Goal: Task Accomplishment & Management: Complete application form

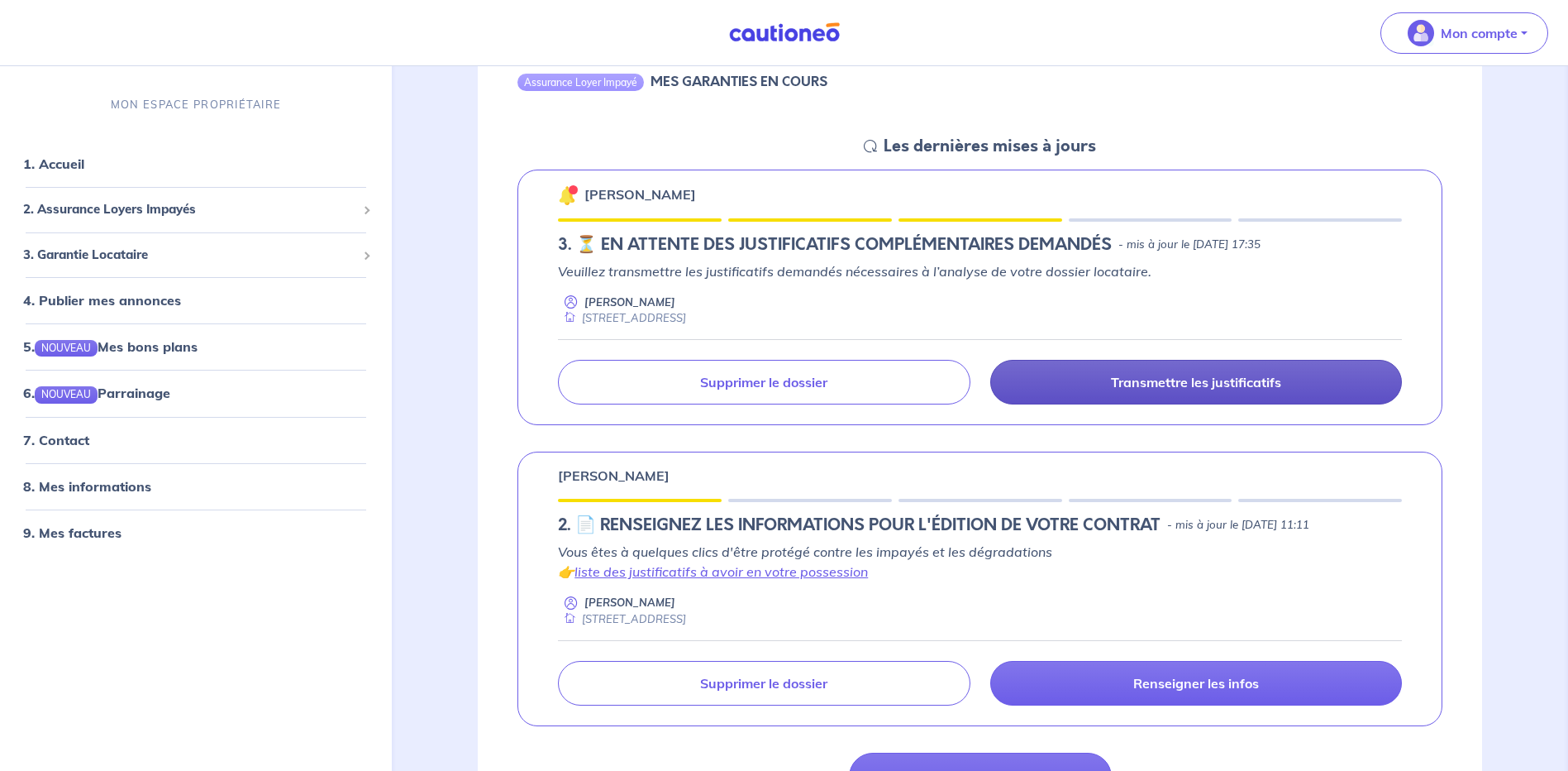
scroll to position [165, 0]
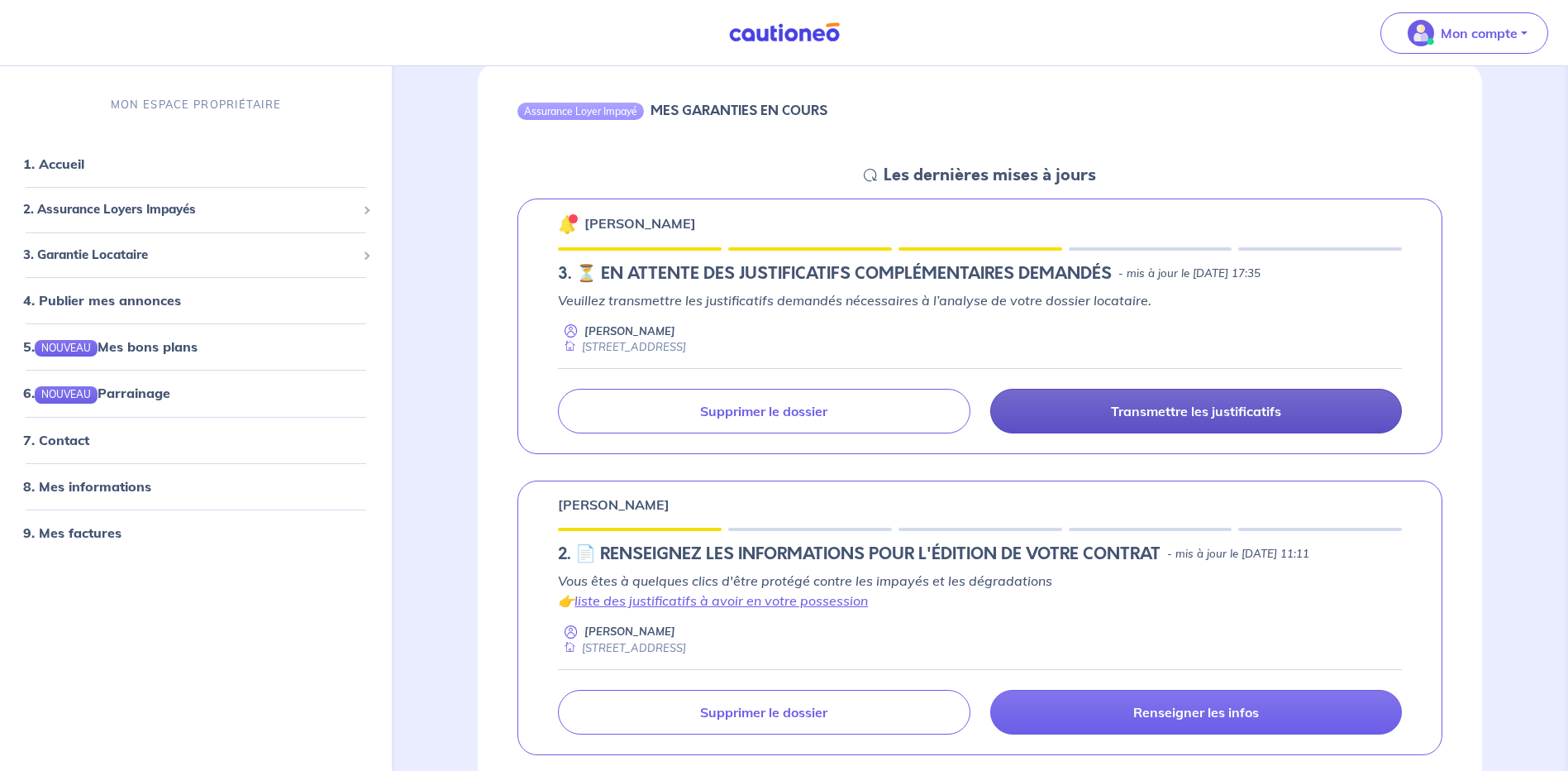
click at [1162, 416] on p "Transmettre les justificatifs" at bounding box center [1196, 411] width 170 height 17
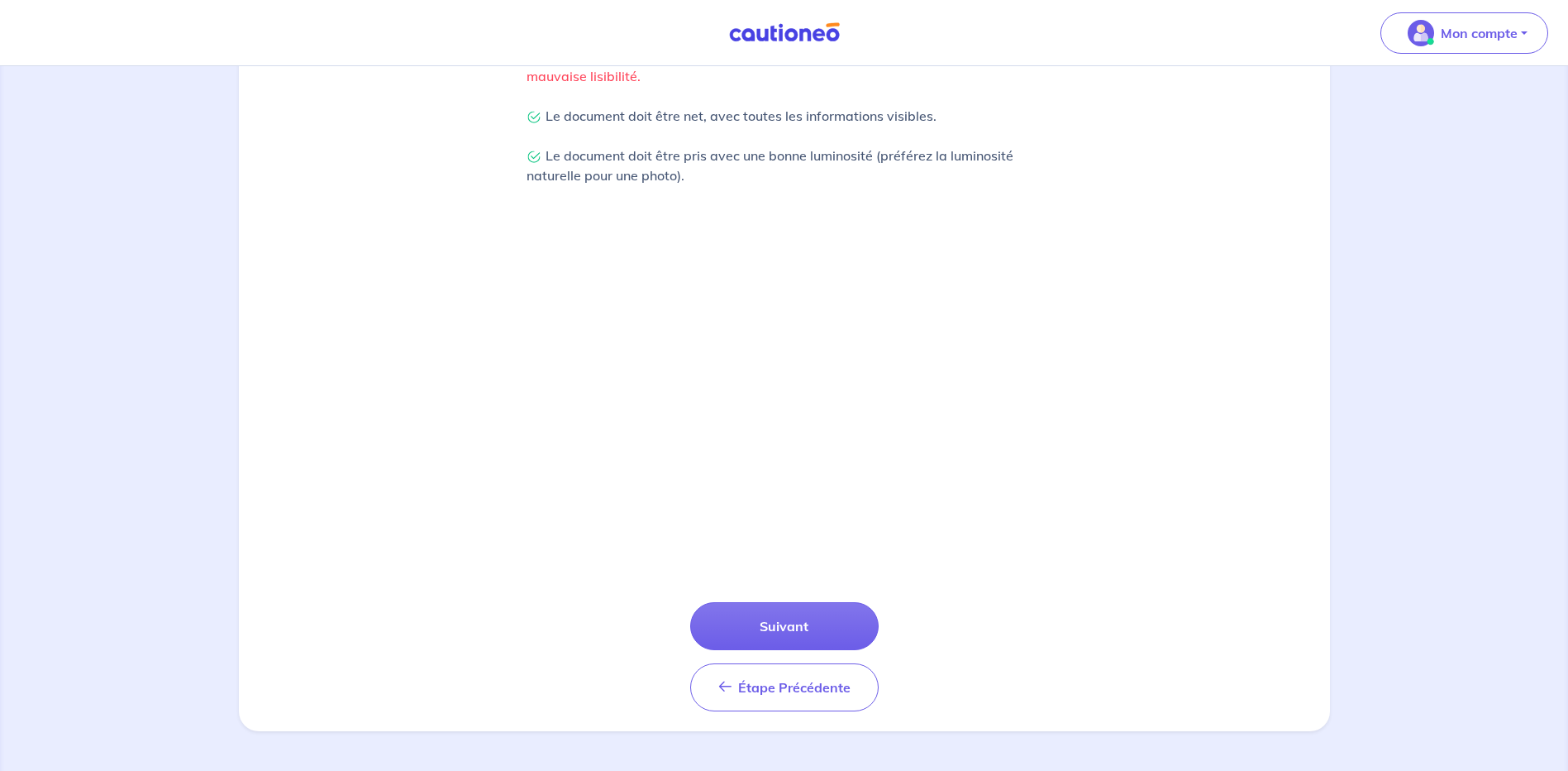
scroll to position [331, 0]
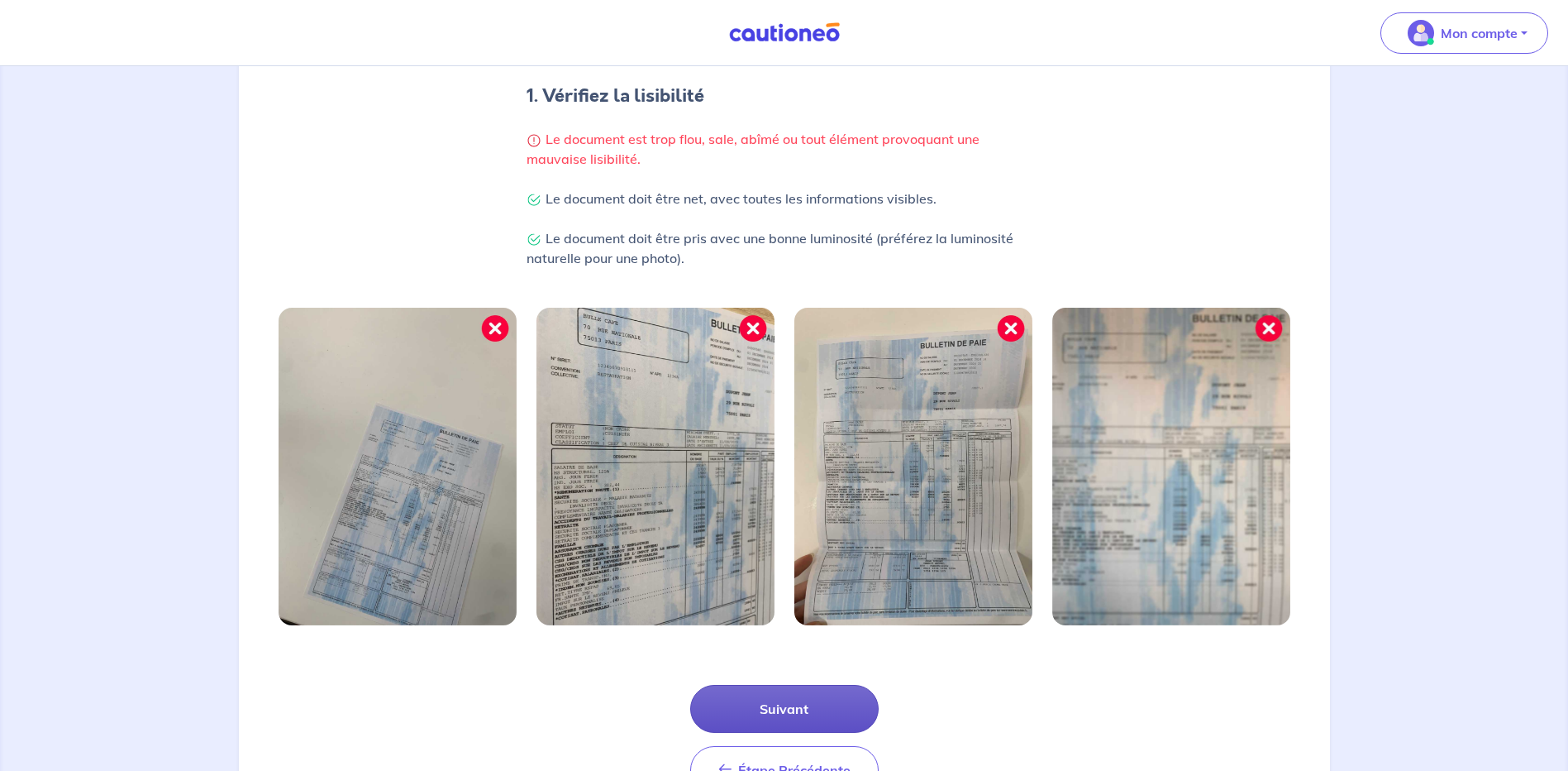
click at [784, 702] on button "Suivant" at bounding box center [784, 708] width 189 height 48
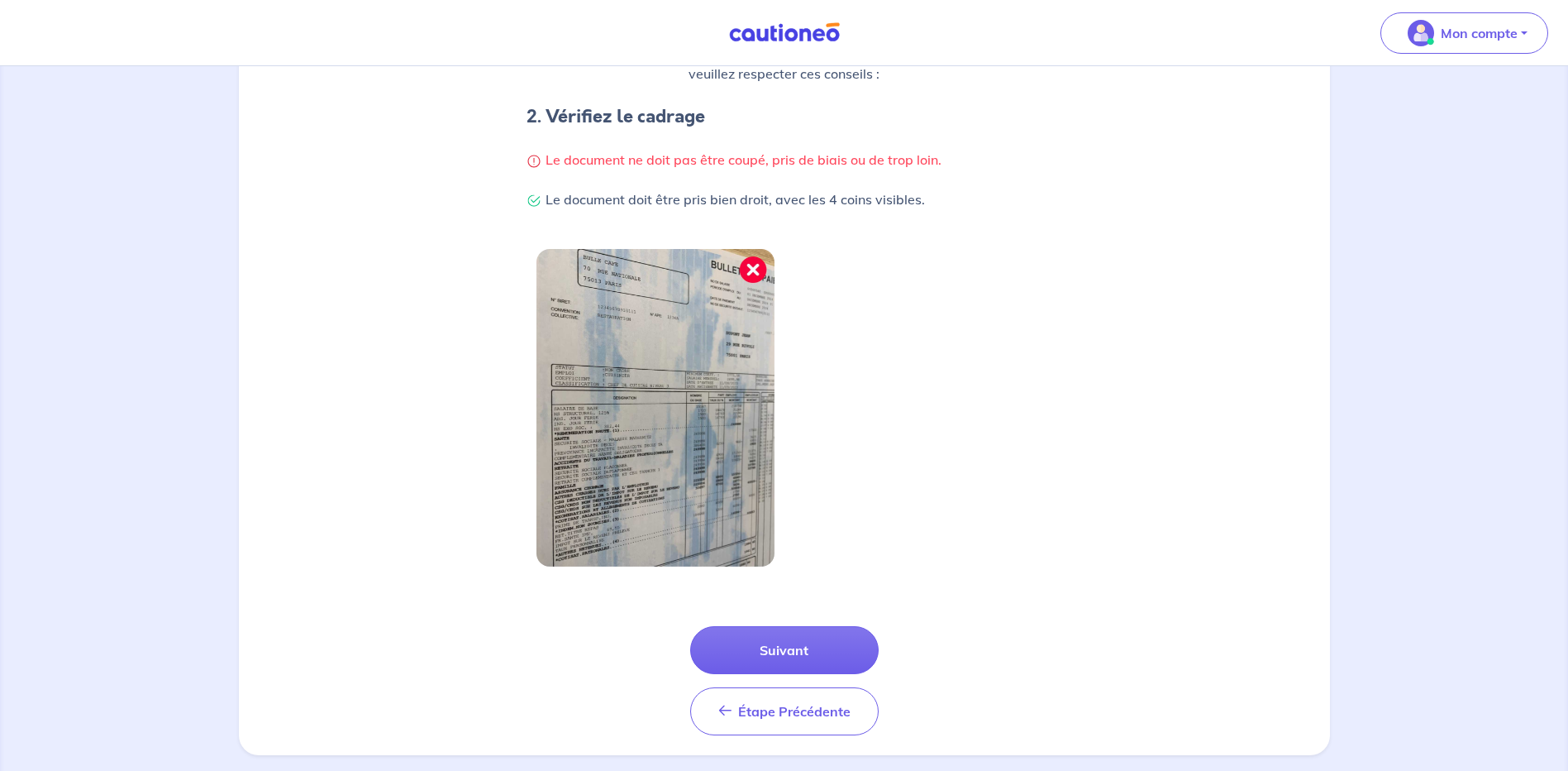
scroll to position [334, 0]
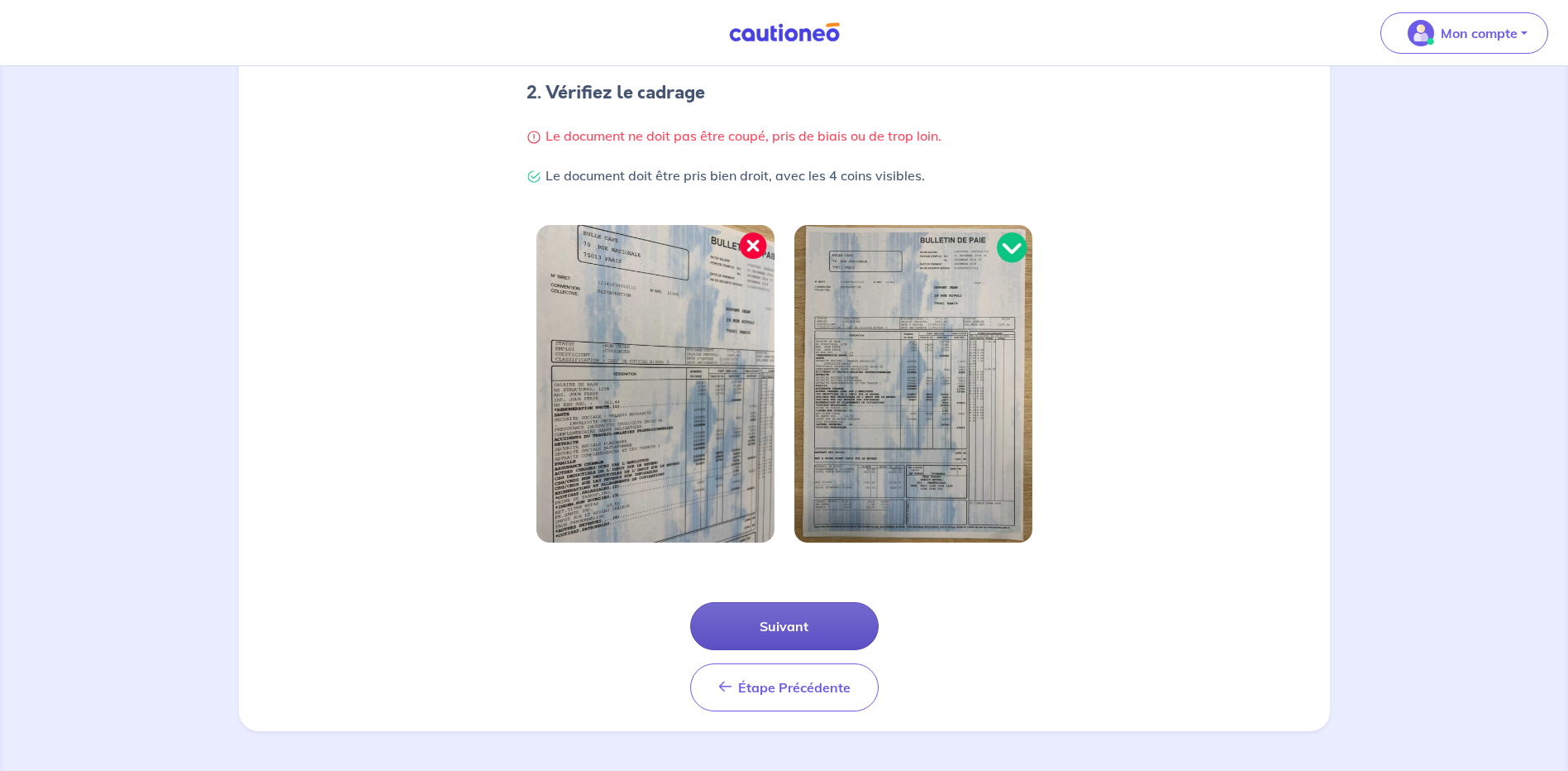
click at [769, 629] on button "Suivant" at bounding box center [784, 625] width 189 height 48
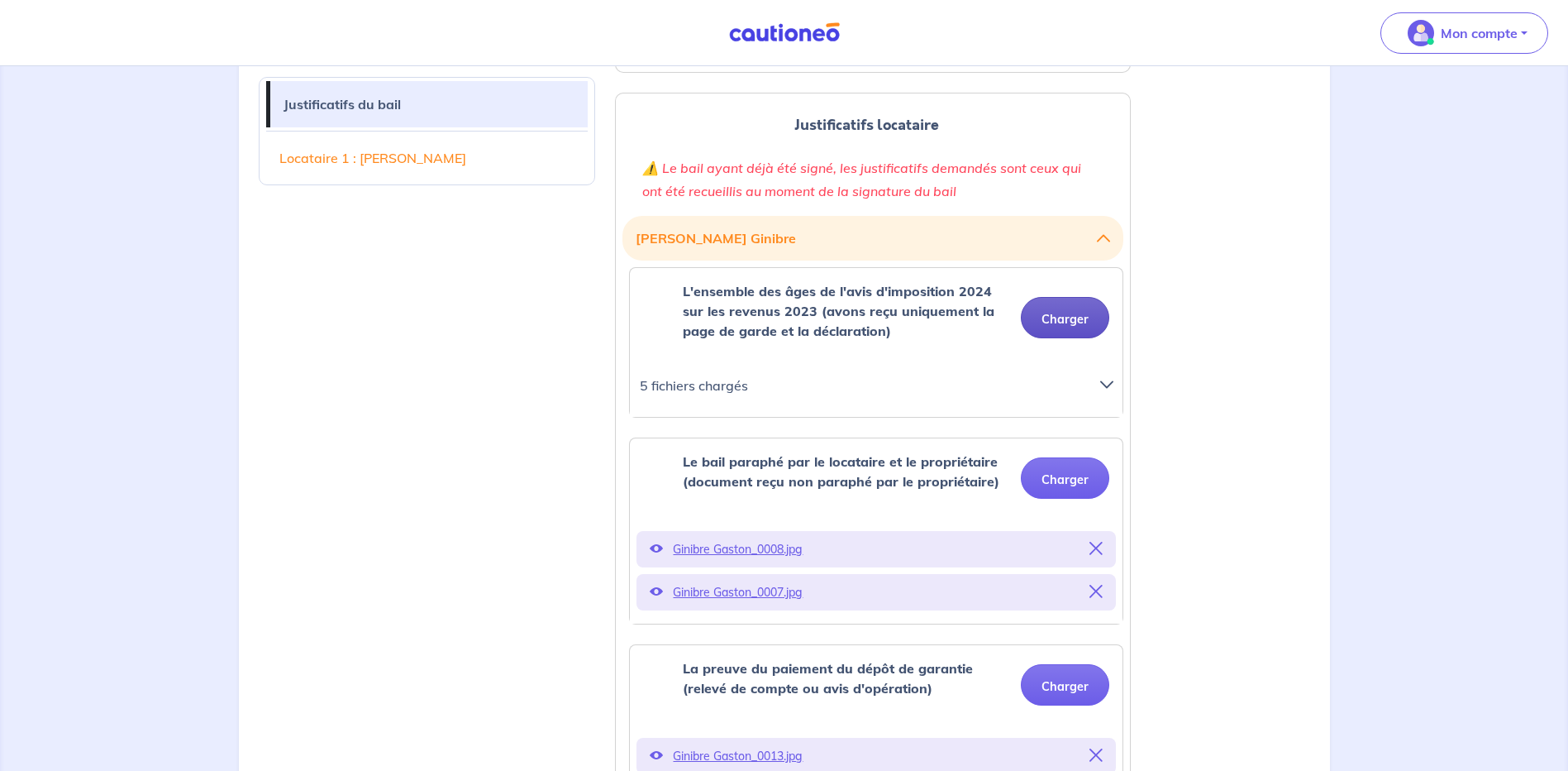
scroll to position [579, 0]
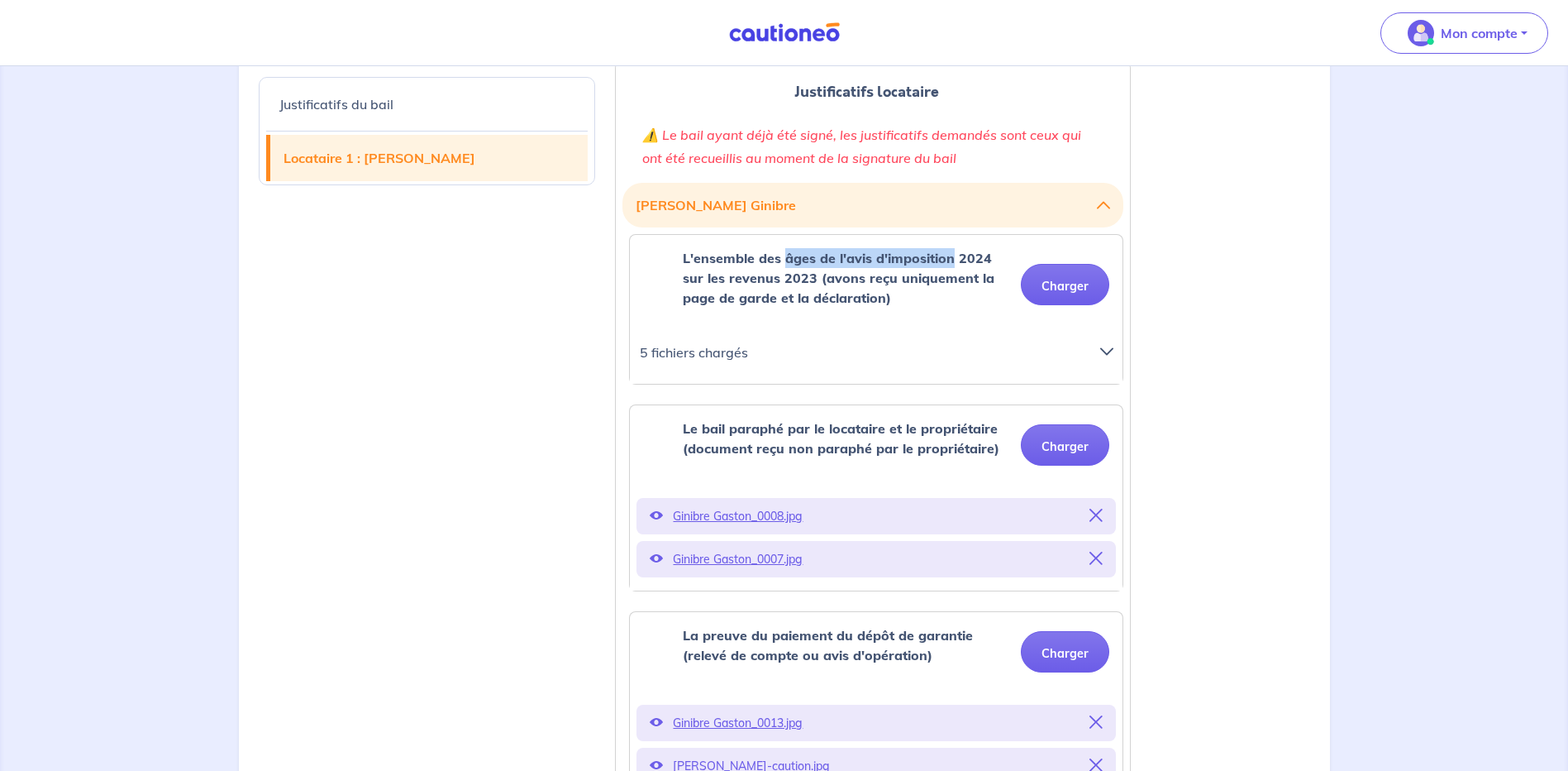
drag, startPoint x: 788, startPoint y: 255, endPoint x: 953, endPoint y: 262, distance: 165.1
click at [953, 262] on strong "L'ensemble des âges de l'avis d'imposition 2024 sur les revenus 2023 (avons reç…" at bounding box center [839, 278] width 312 height 56
drag, startPoint x: 953, startPoint y: 262, endPoint x: 944, endPoint y: 263, distance: 9.1
copy strong "âges de l'avis d'imposition"
click at [996, 308] on div "L'ensemble des âges de l'avis d'imposition 2024 sur les revenus 2023 (avons reç…" at bounding box center [845, 284] width 325 height 72
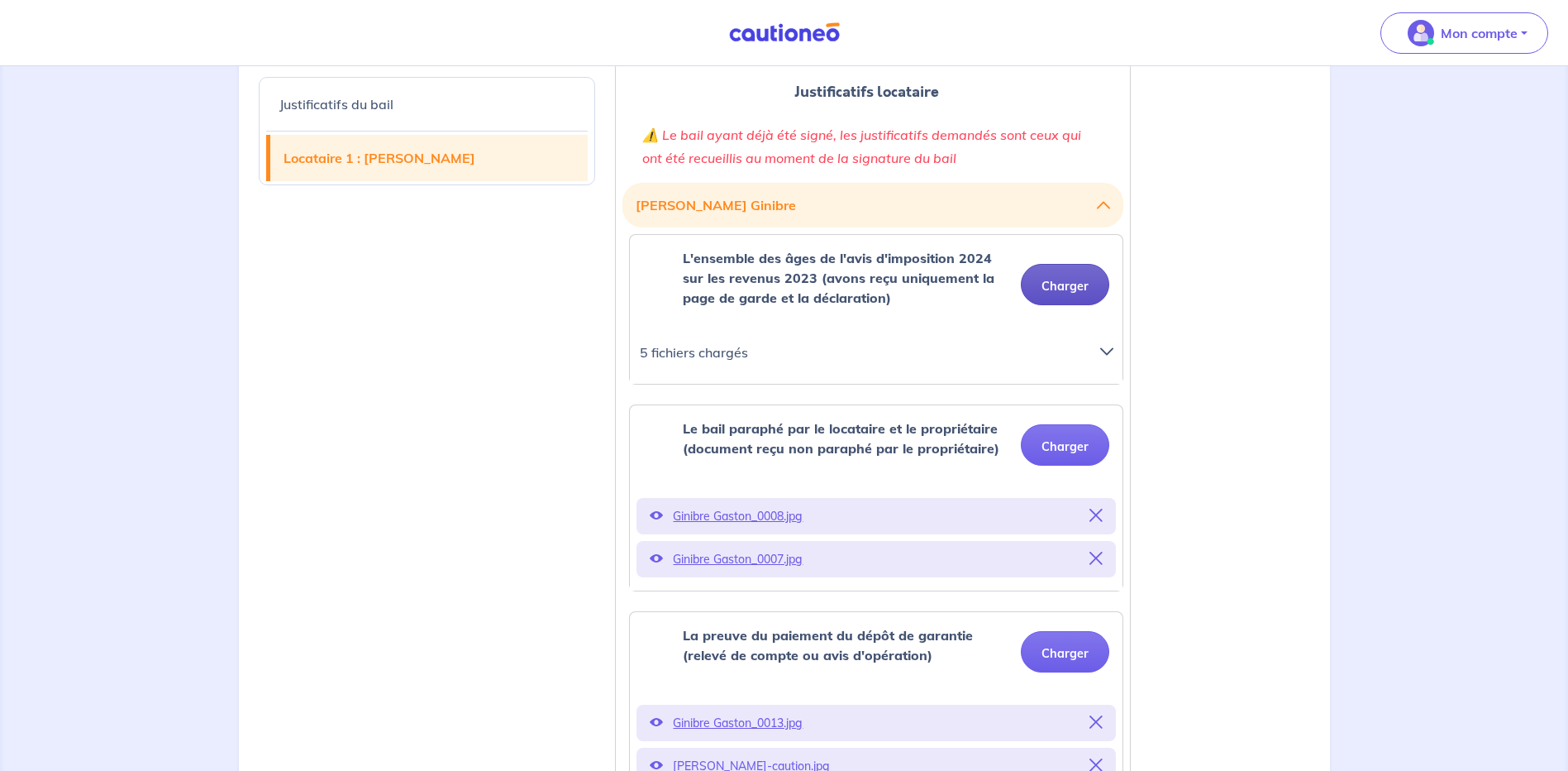
click at [1047, 277] on button "Charger" at bounding box center [1065, 285] width 88 height 41
click at [1046, 282] on button "Charger" at bounding box center [1065, 285] width 88 height 41
click at [1061, 281] on button "Charger" at bounding box center [1065, 285] width 88 height 41
click at [1059, 285] on button "Charger" at bounding box center [1065, 285] width 88 height 41
click at [1059, 283] on button "Charger" at bounding box center [1065, 285] width 88 height 41
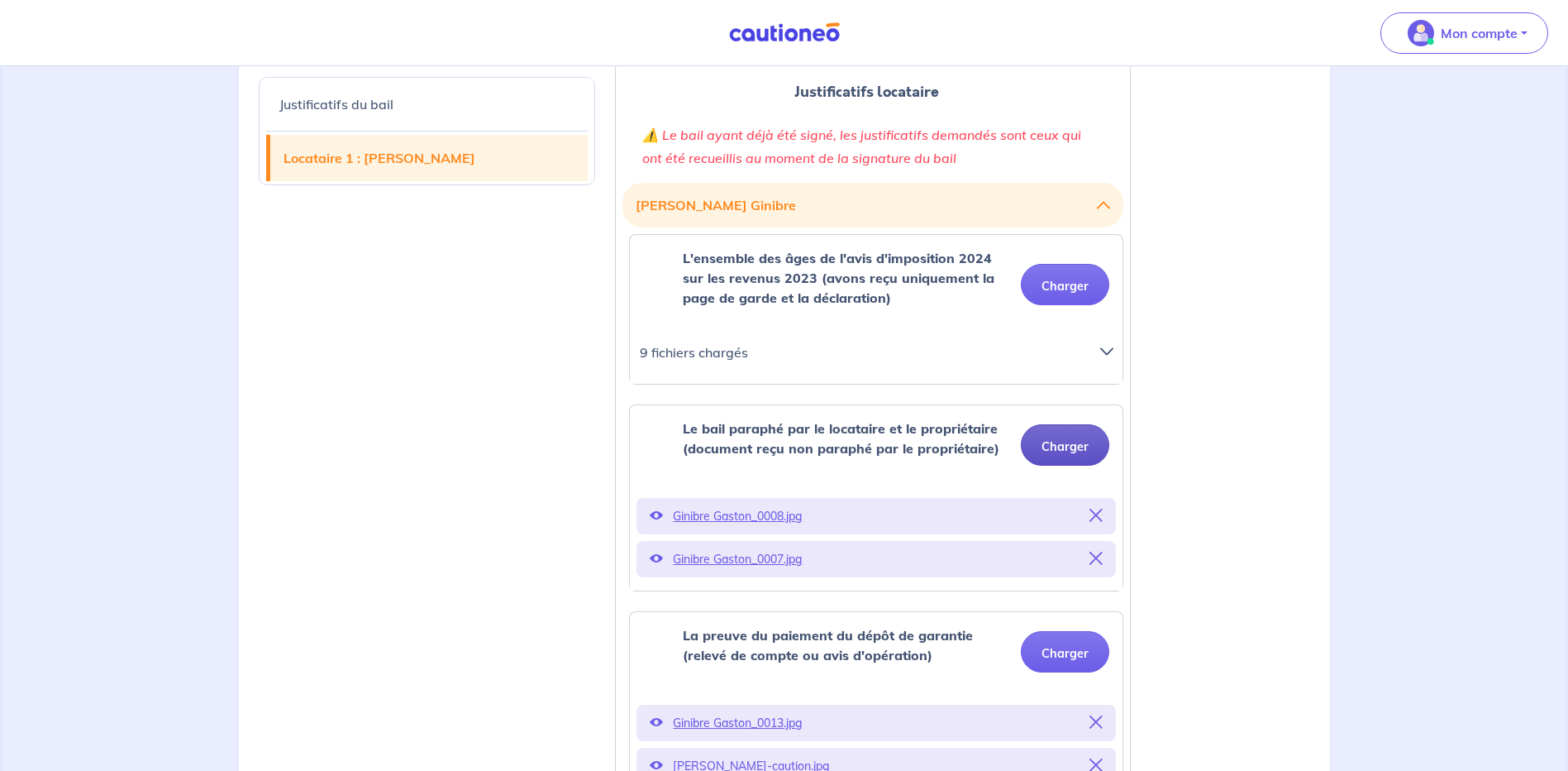
click at [1067, 450] on button "Charger" at bounding box center [1065, 445] width 88 height 41
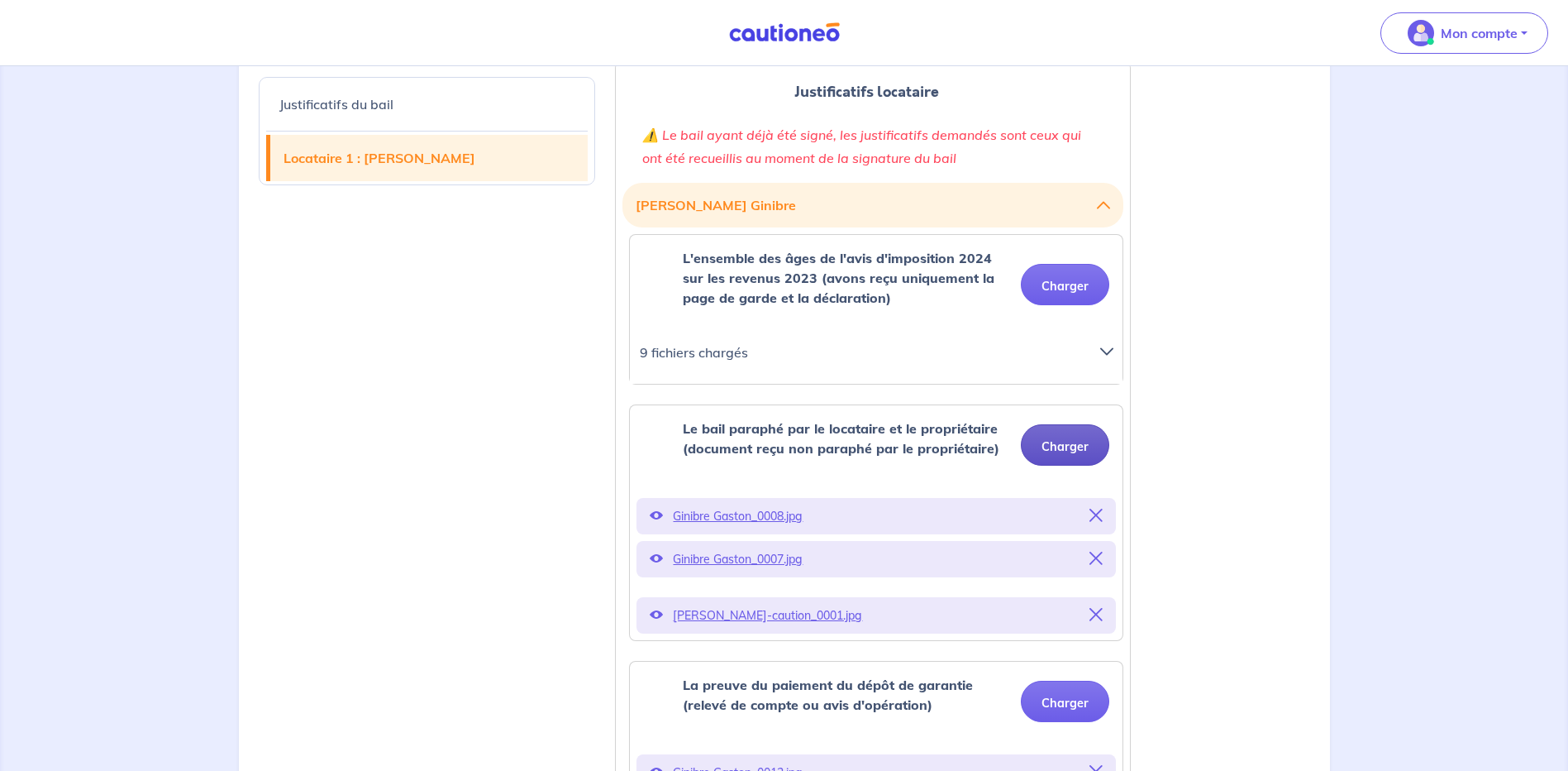
click at [1079, 448] on button "Charger" at bounding box center [1065, 445] width 88 height 41
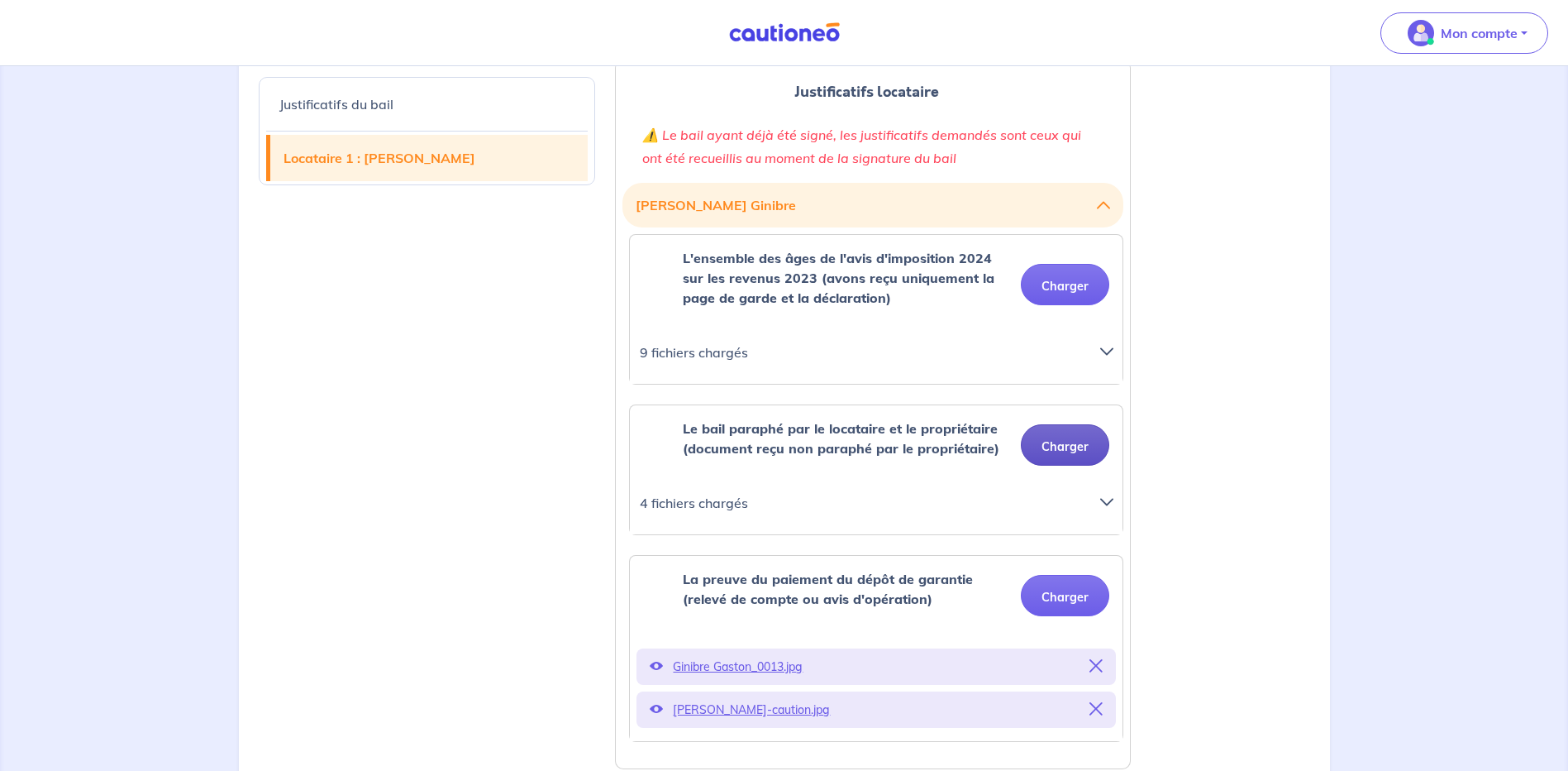
click at [1061, 451] on button "Charger" at bounding box center [1065, 445] width 88 height 41
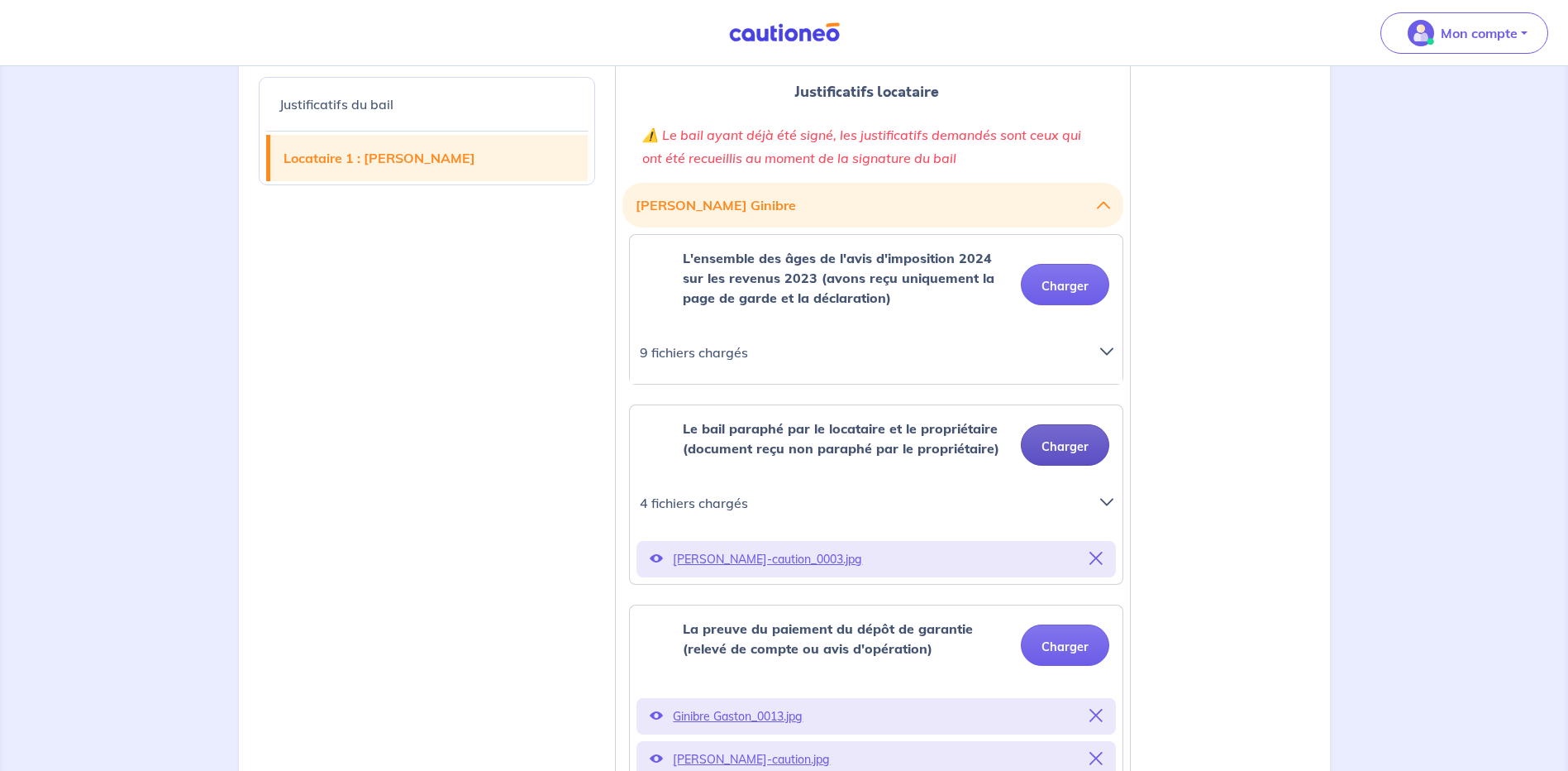
click at [1072, 440] on button "Charger" at bounding box center [1065, 445] width 88 height 41
click at [1062, 442] on button "Charger" at bounding box center [1065, 445] width 88 height 41
click at [1082, 440] on button "Charger" at bounding box center [1065, 445] width 88 height 41
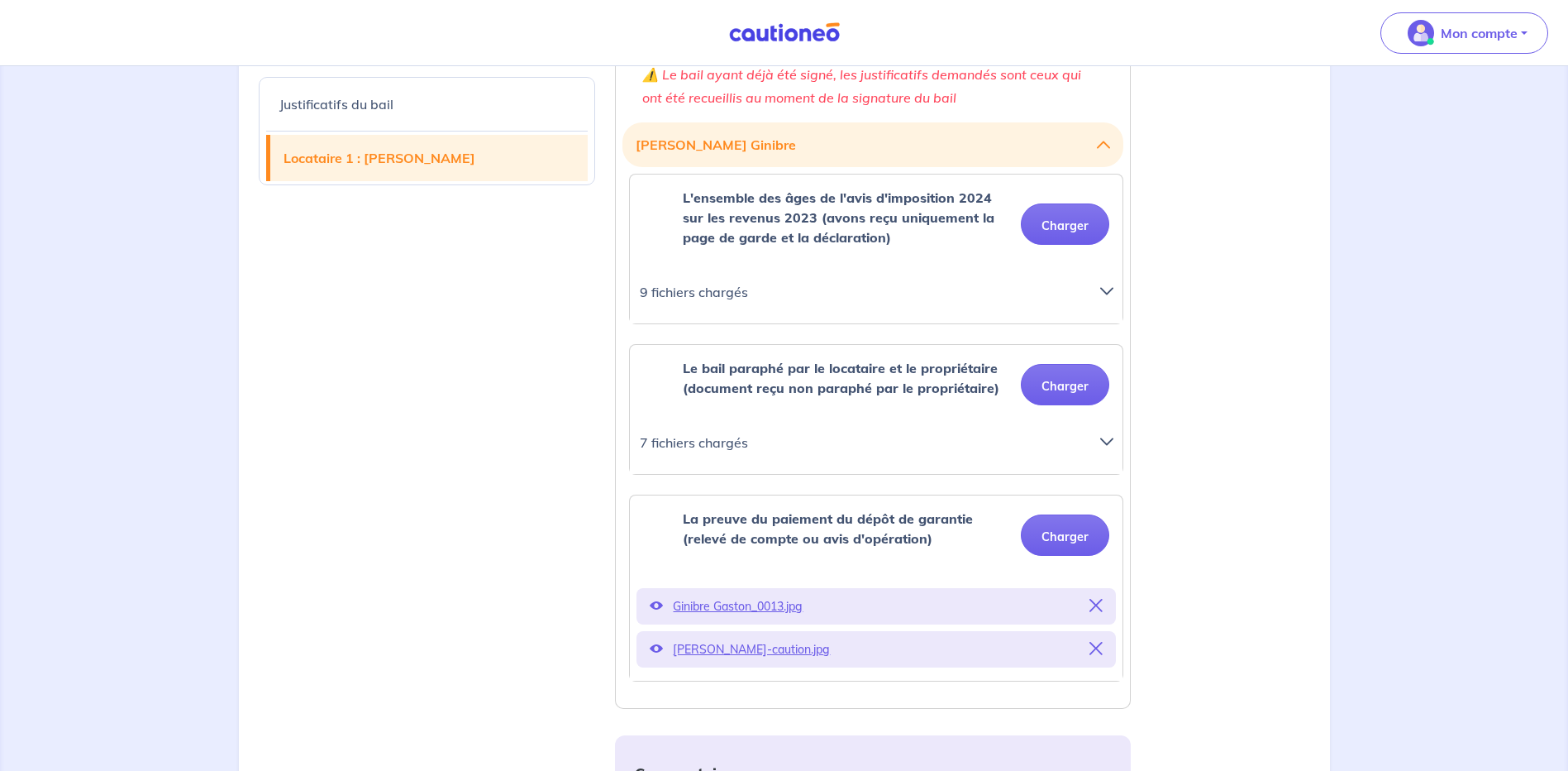
scroll to position [744, 0]
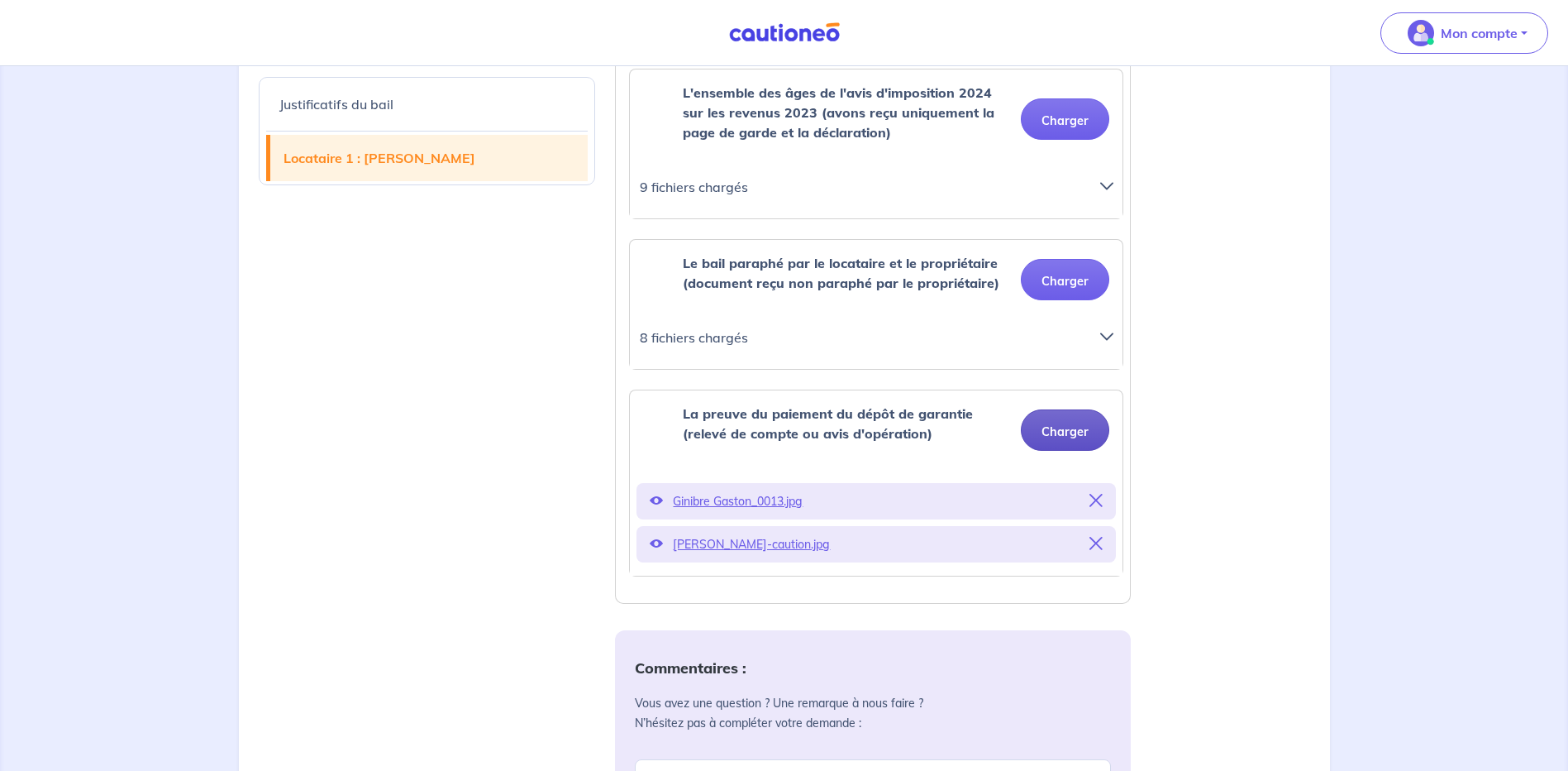
click at [1052, 433] on button "Charger" at bounding box center [1065, 430] width 88 height 41
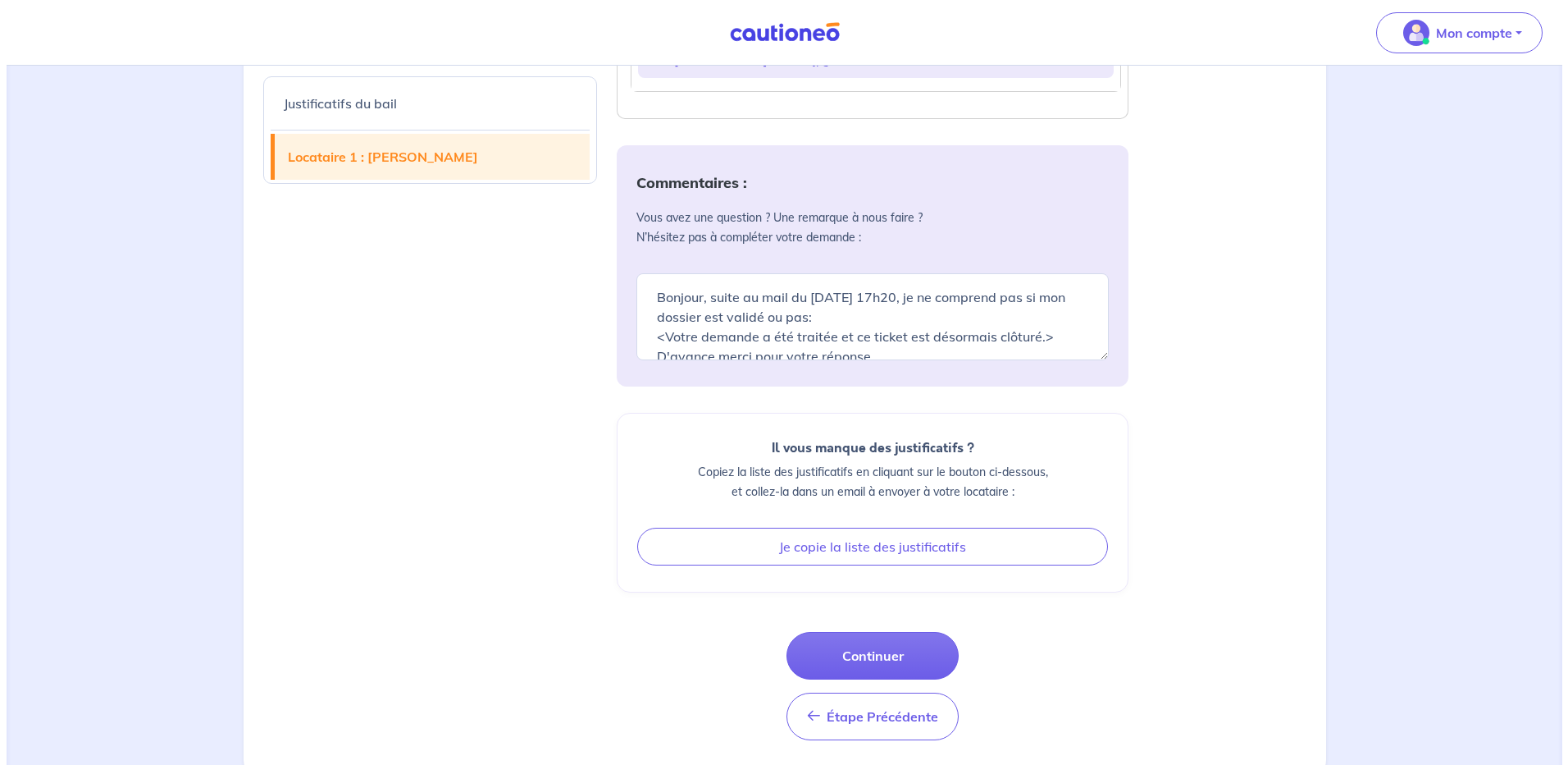
scroll to position [1275, 0]
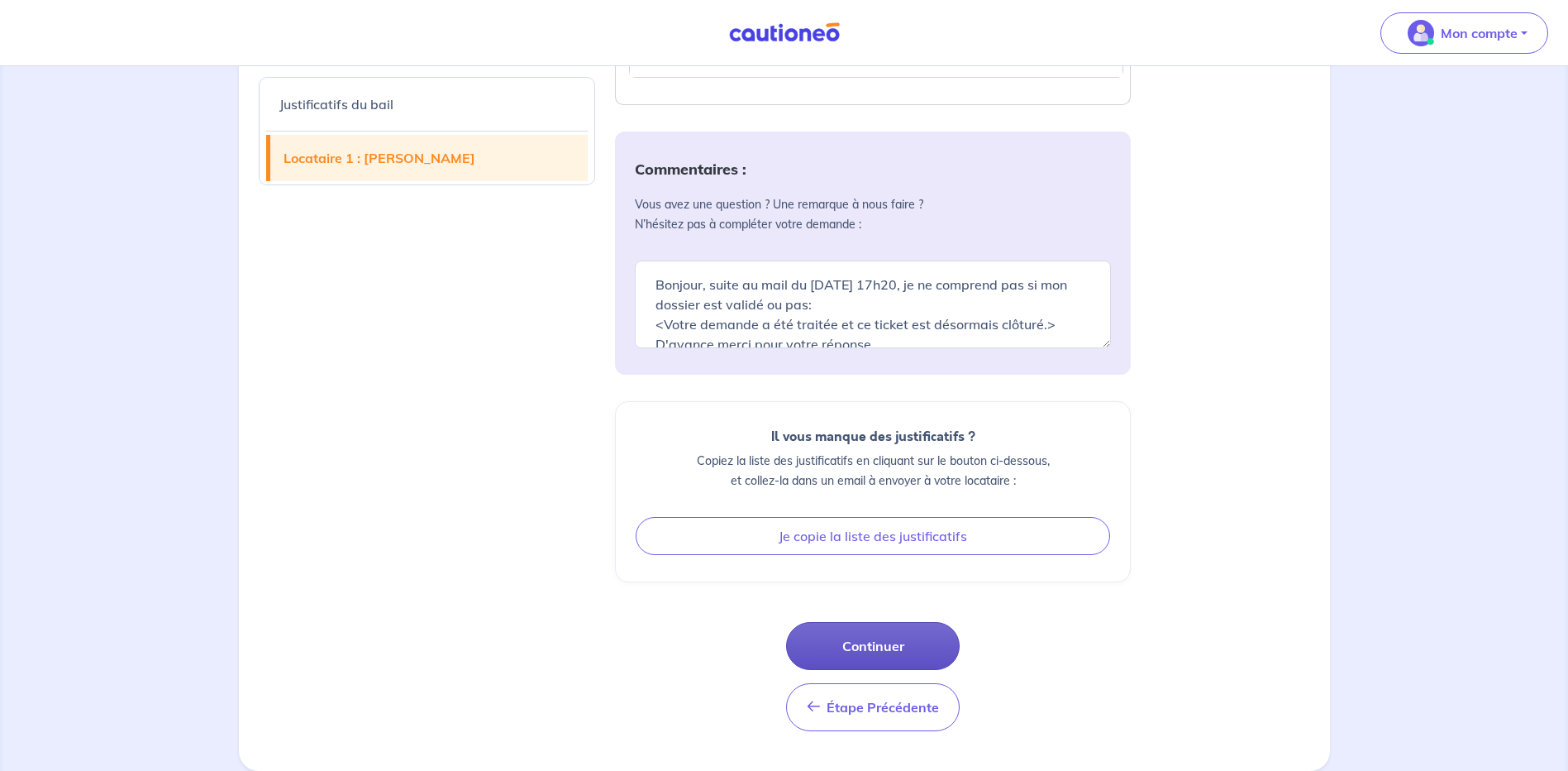
click at [870, 651] on button "Continuer" at bounding box center [872, 645] width 174 height 48
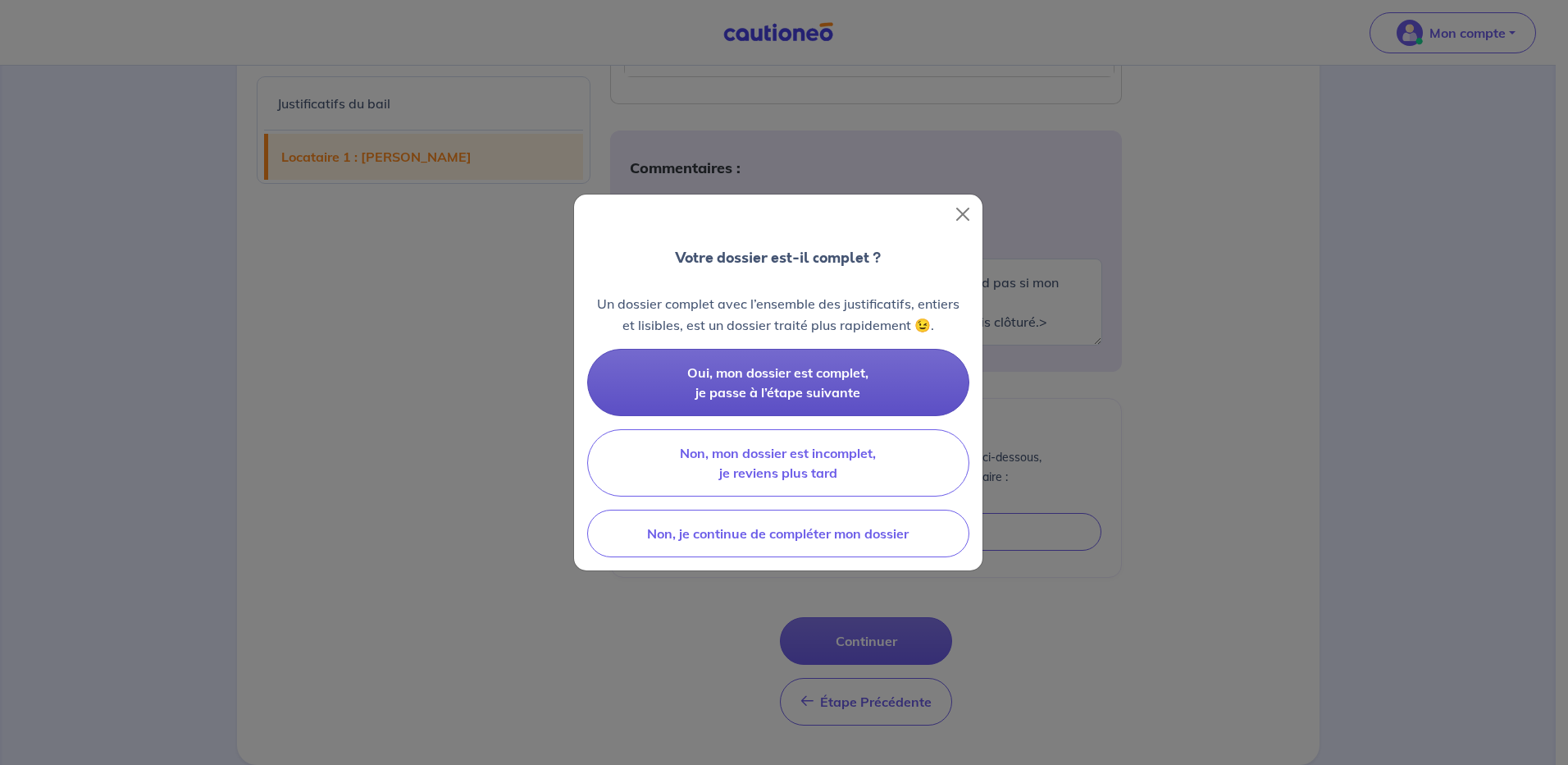
click at [772, 365] on span "Oui, mon dossier est complet, je passe à l’étape suivante" at bounding box center [778, 382] width 181 height 36
